Goal: Information Seeking & Learning: Learn about a topic

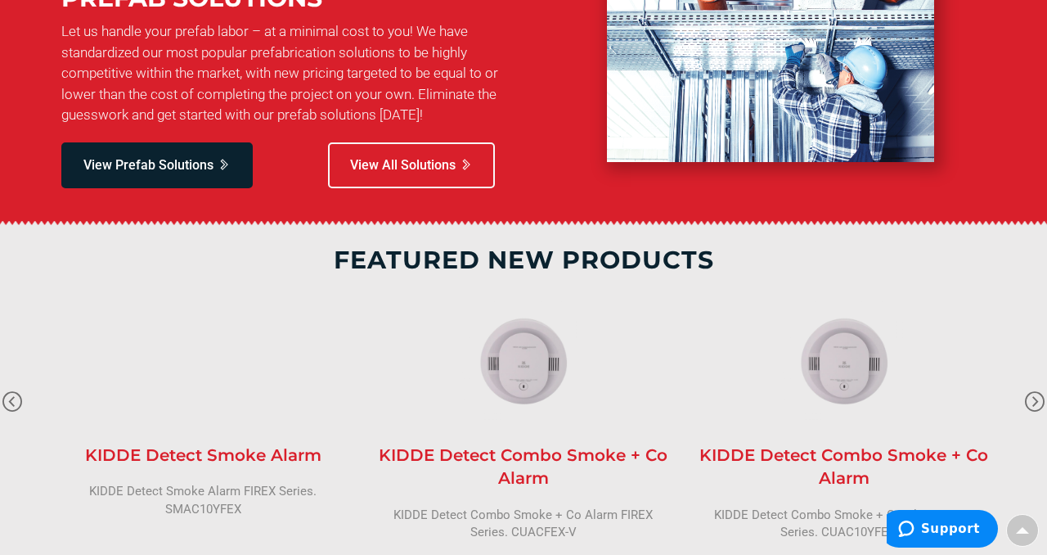
scroll to position [2823, 0]
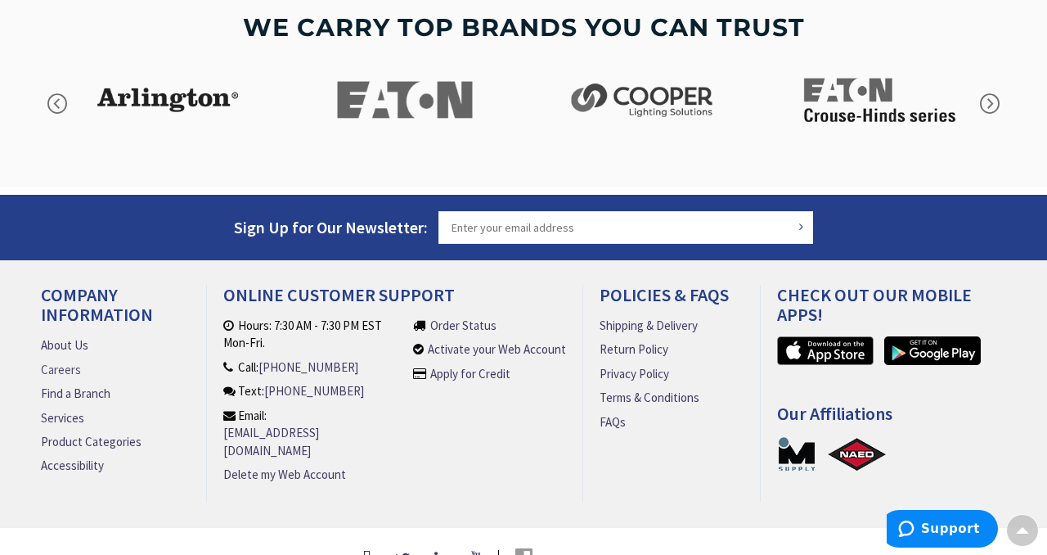
click at [68, 361] on link "Careers" at bounding box center [61, 369] width 40 height 17
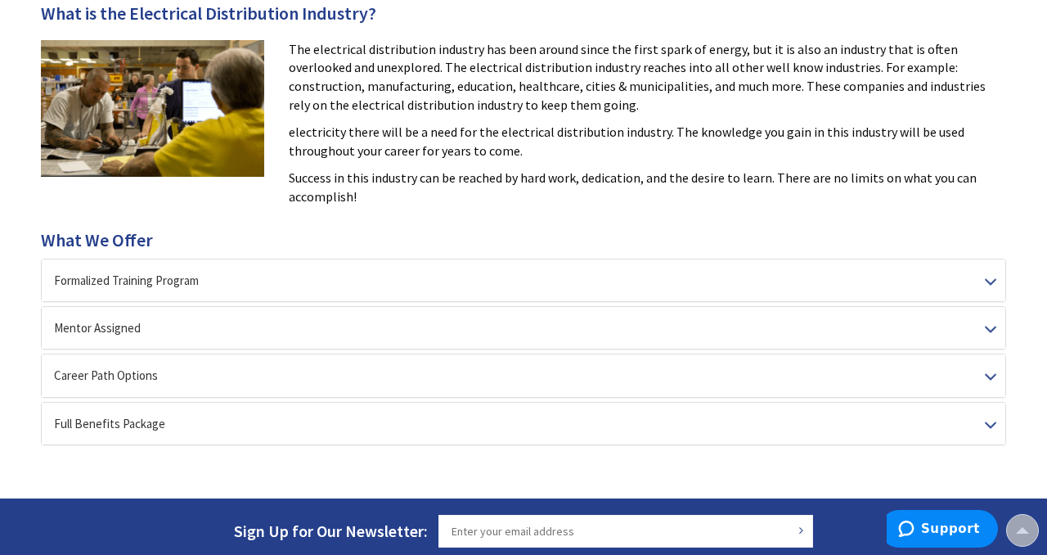
scroll to position [311, 0]
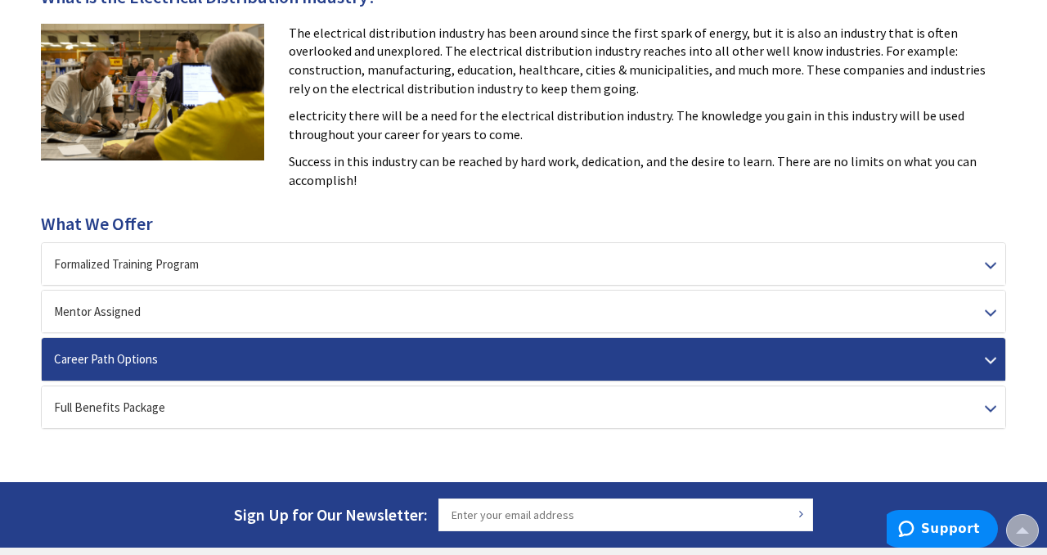
click at [314, 349] on div "Career Path Options" at bounding box center [524, 359] width 964 height 42
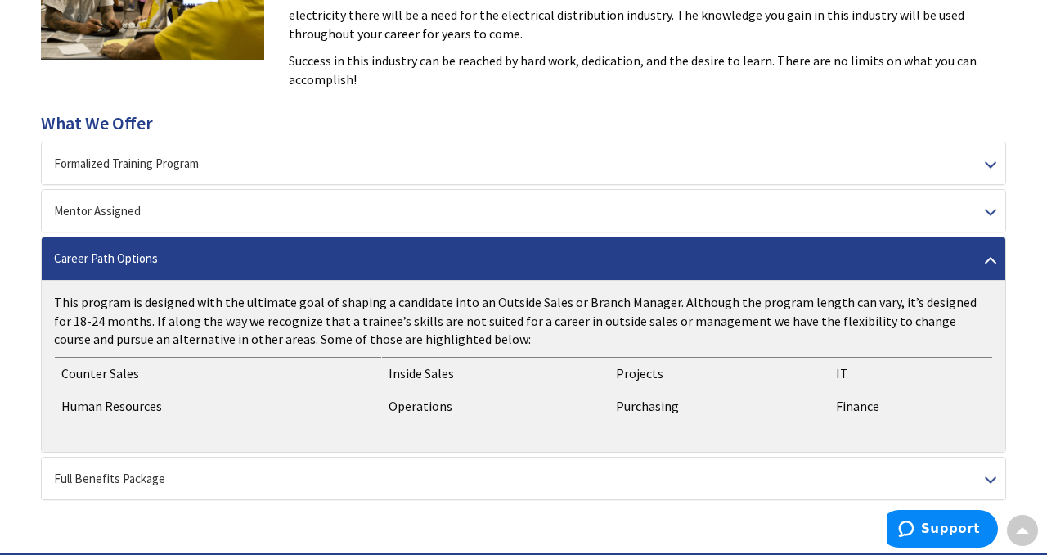
scroll to position [414, 0]
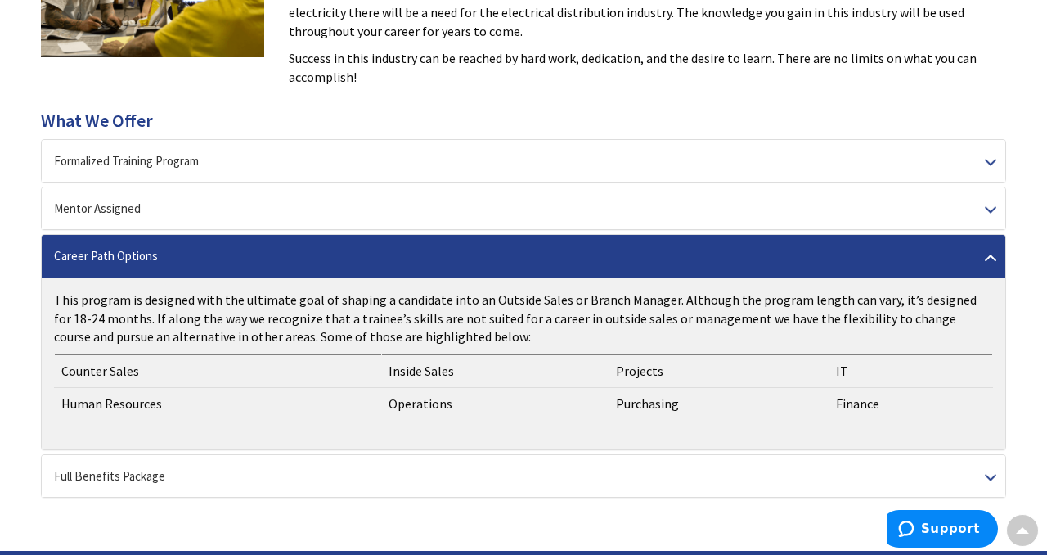
click at [142, 402] on td "Human Resources" at bounding box center [218, 404] width 327 height 33
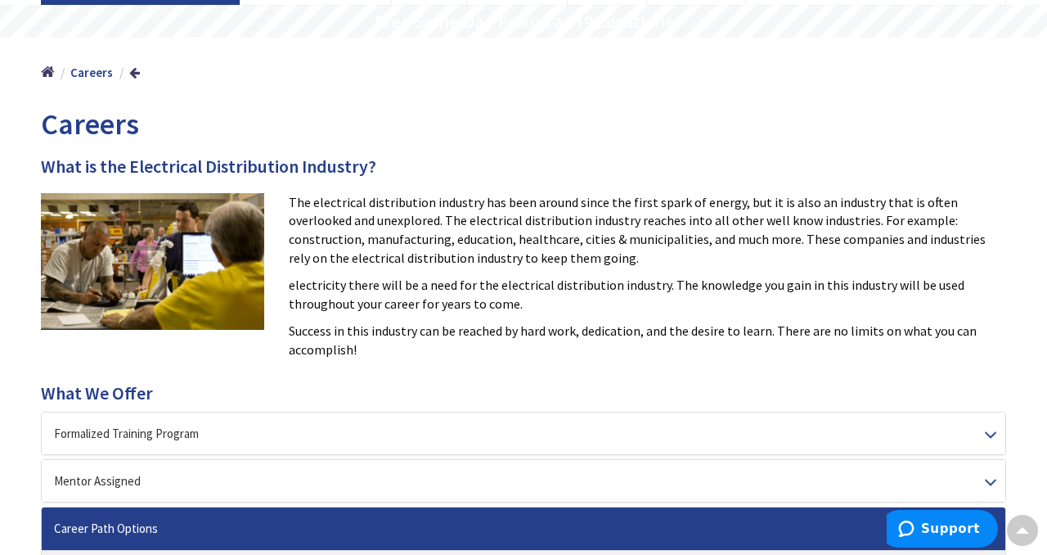
scroll to position [0, 0]
